Goal: Entertainment & Leisure: Consume media (video, audio)

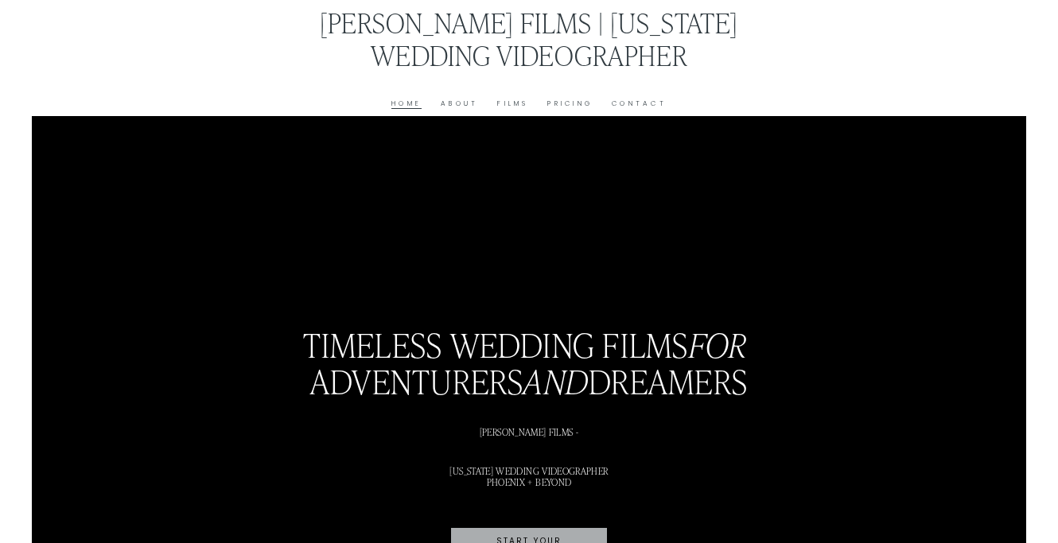
click at [508, 102] on link "Films" at bounding box center [512, 104] width 31 height 12
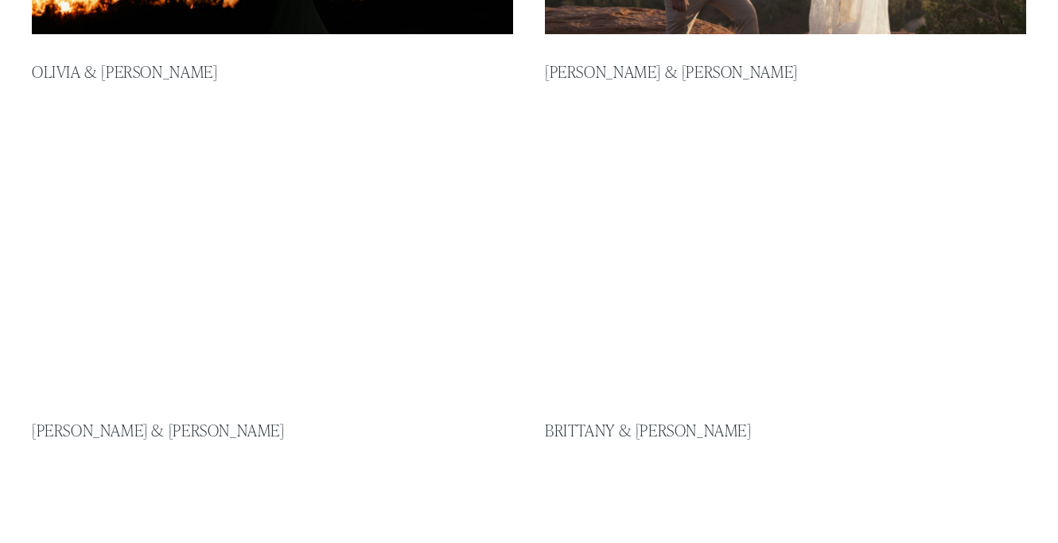
scroll to position [655, 0]
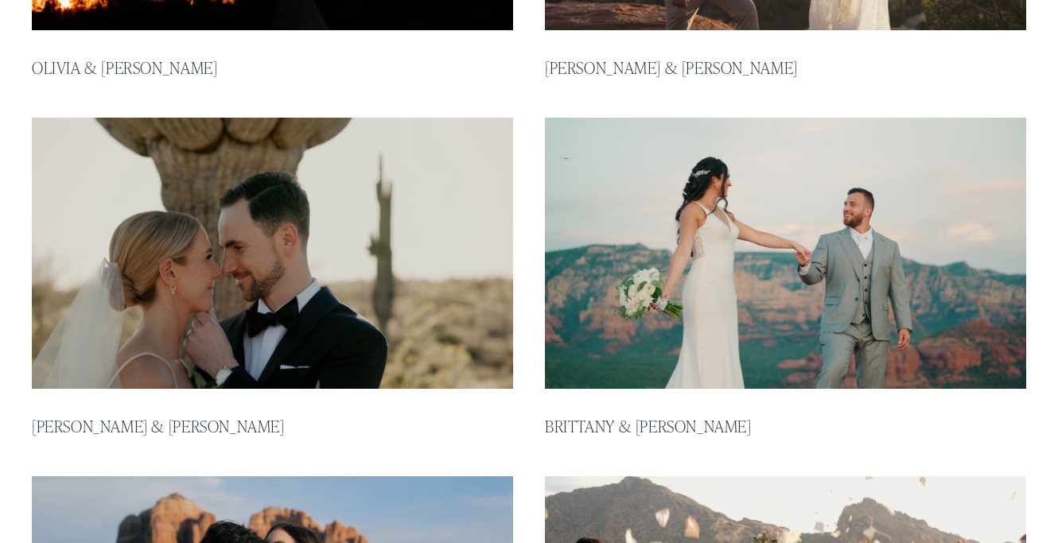
click at [616, 262] on img at bounding box center [785, 253] width 486 height 274
type input "*****"
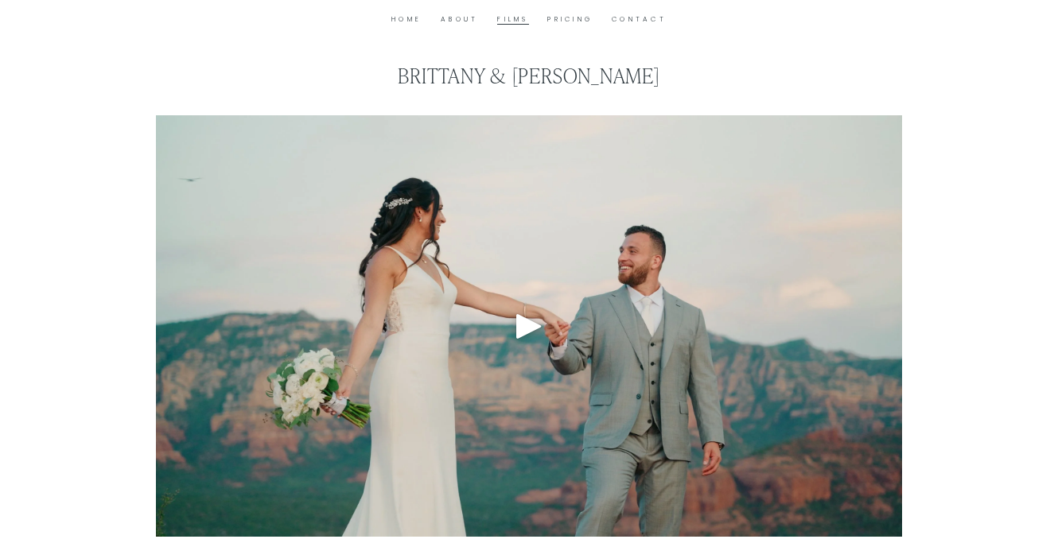
scroll to position [87, 0]
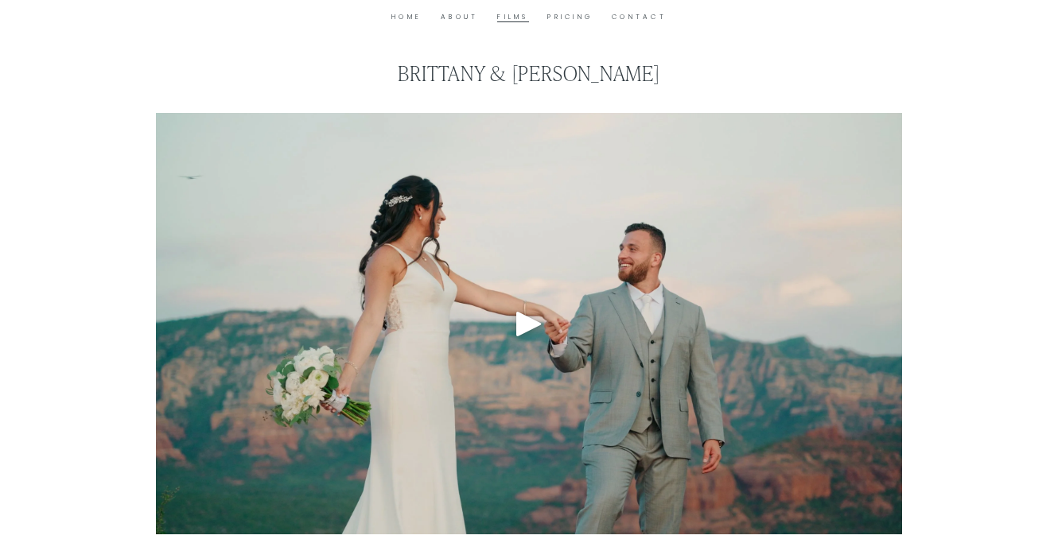
click at [533, 314] on div "Play" at bounding box center [529, 324] width 38 height 38
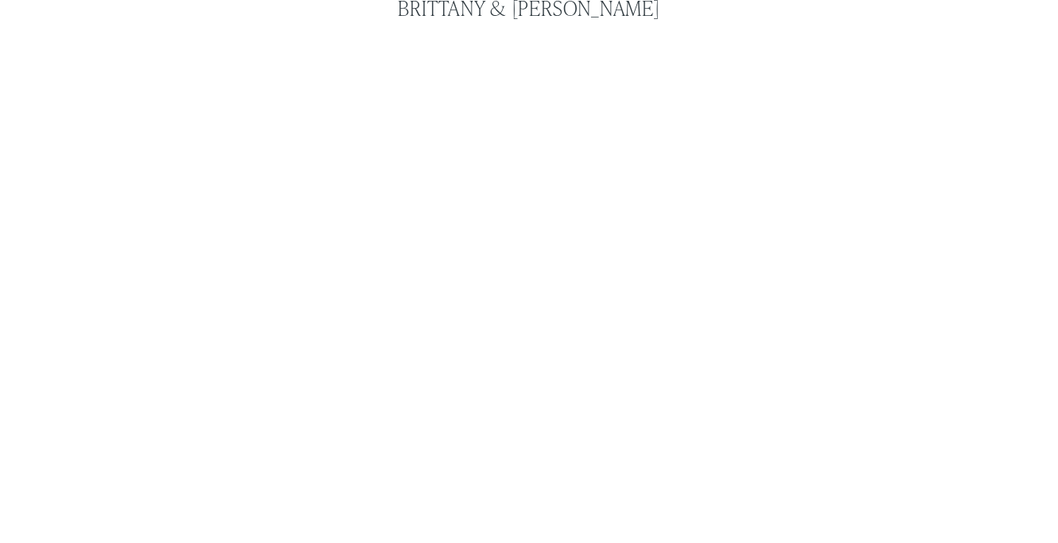
scroll to position [154, 0]
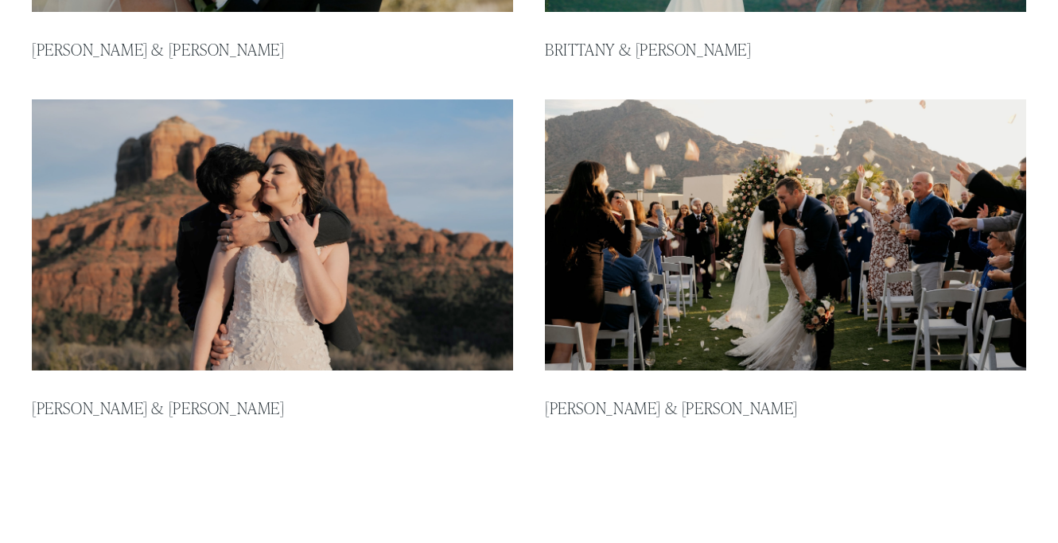
scroll to position [1034, 0]
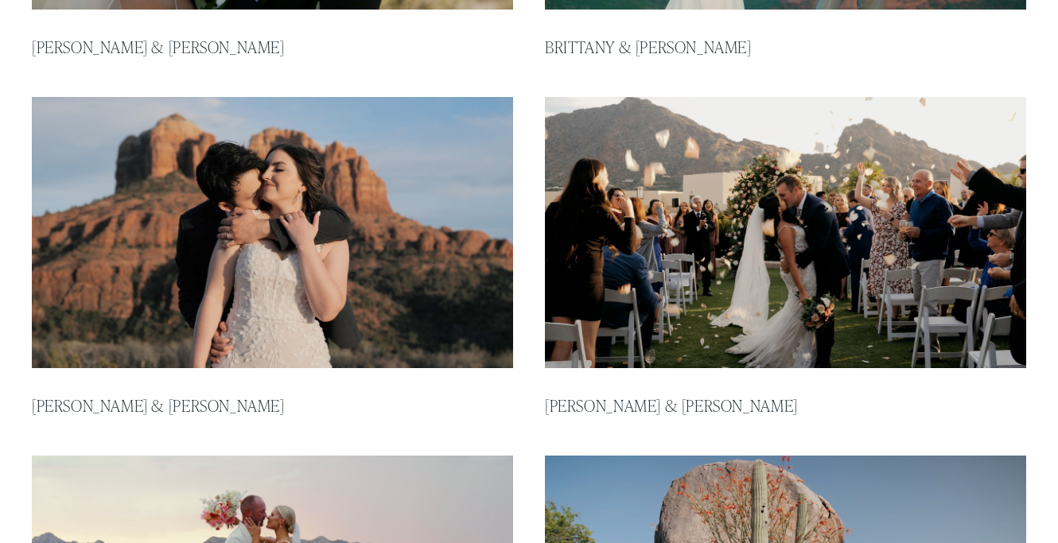
click at [412, 262] on img at bounding box center [272, 232] width 486 height 274
type input "*****"
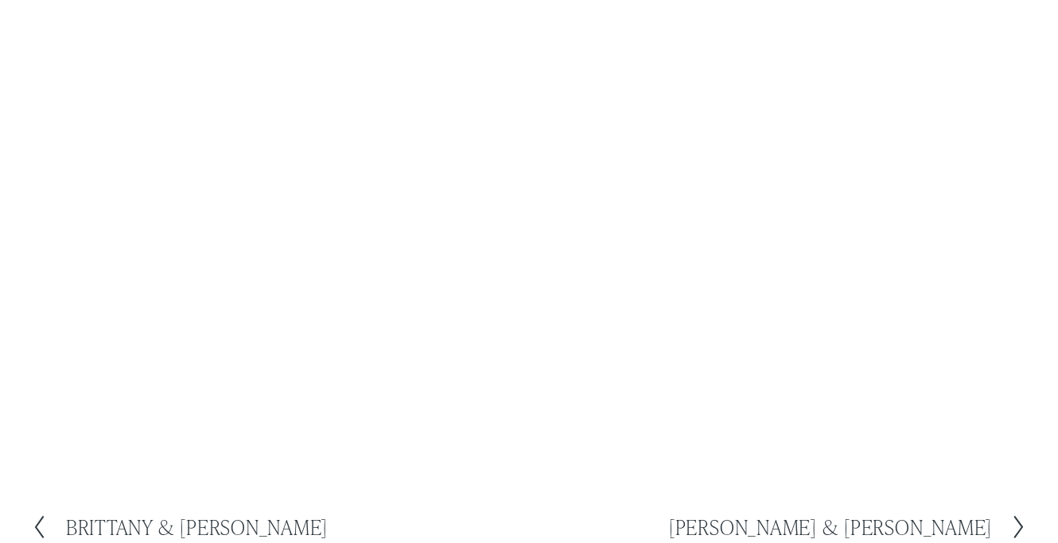
scroll to position [153, 0]
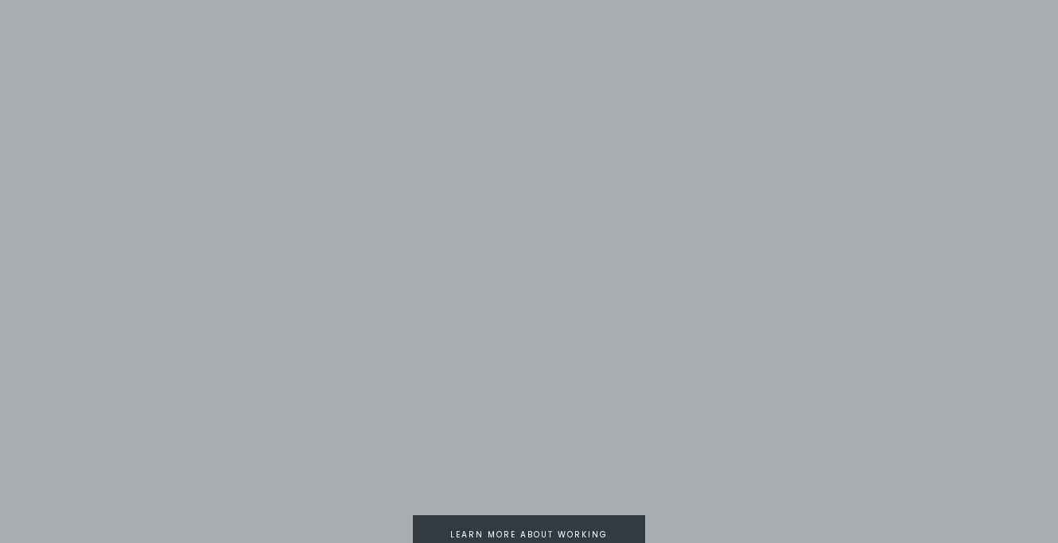
scroll to position [1979, 0]
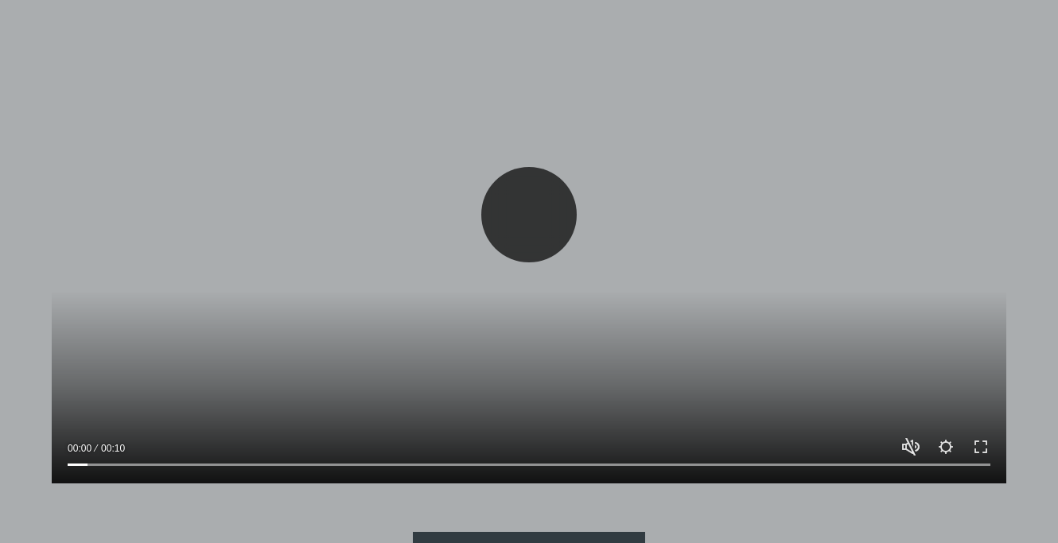
click at [492, 206] on button "Play" at bounding box center [528, 214] width 95 height 95
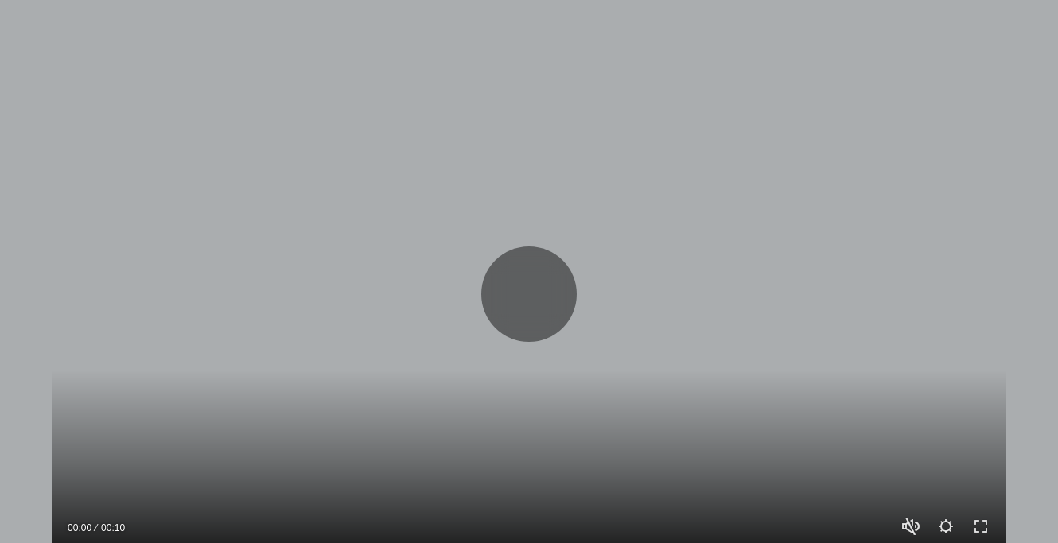
scroll to position [1984, 0]
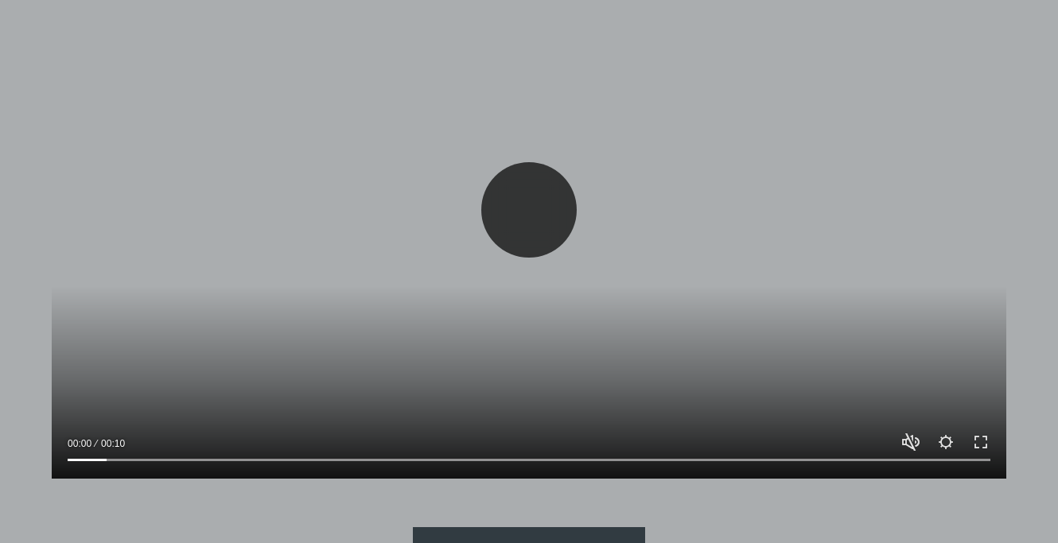
click at [561, 214] on button "Play" at bounding box center [528, 209] width 95 height 95
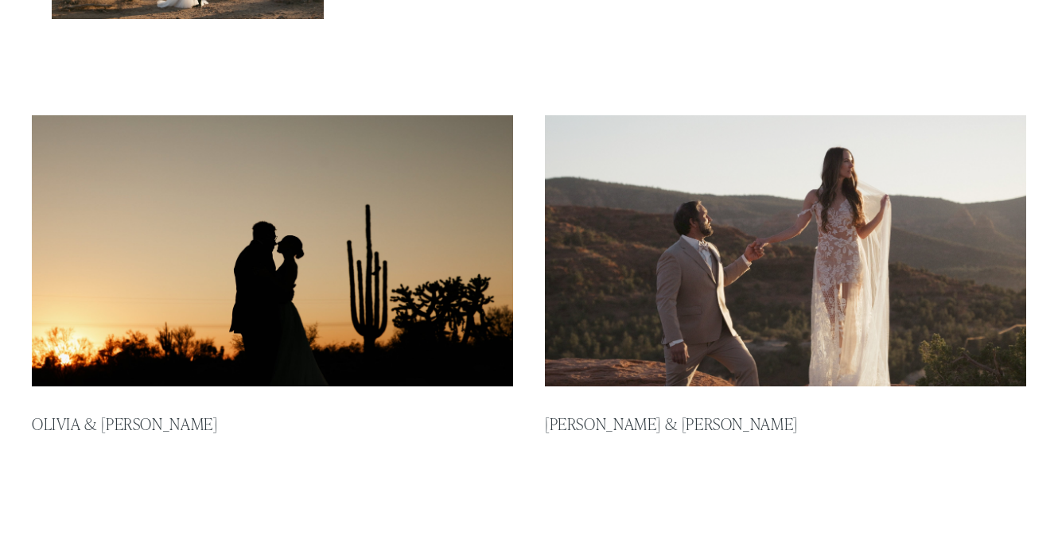
scroll to position [0, 0]
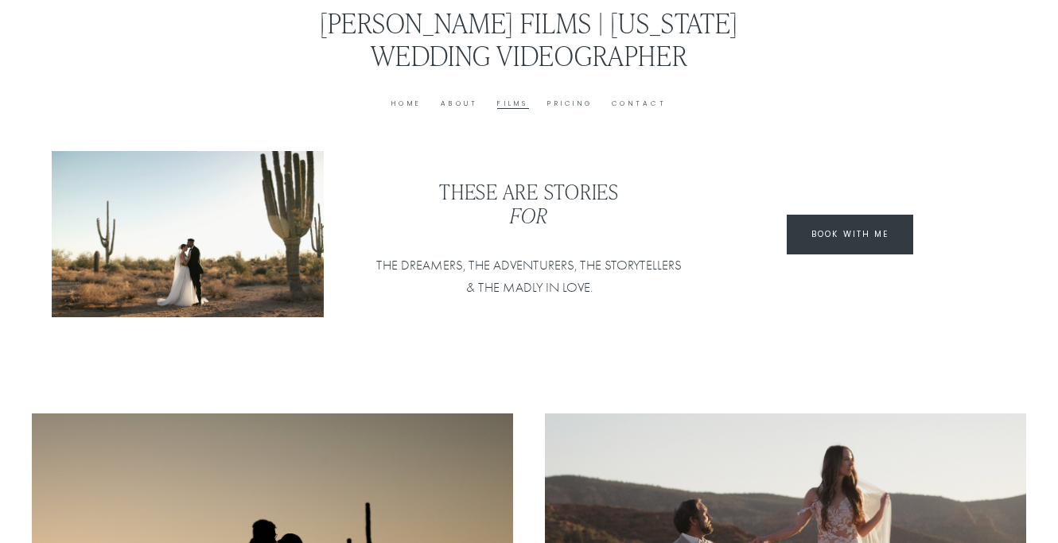
type input "*****"
